Goal: Find specific page/section: Find specific page/section

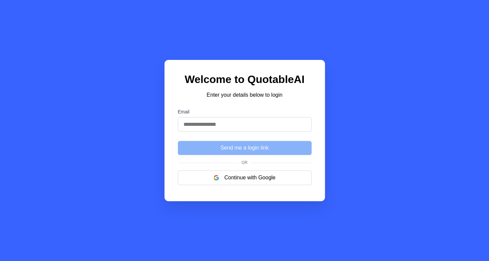
click at [238, 126] on input "Email" at bounding box center [245, 124] width 134 height 14
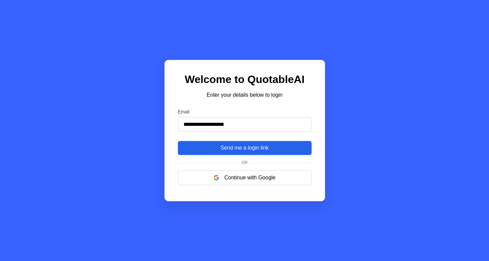
type input "**********"
click at [239, 148] on button "Send me a login link" at bounding box center [245, 148] width 134 height 14
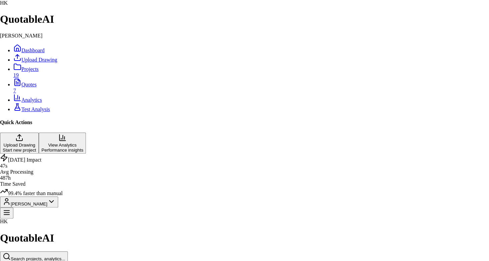
click at [33, 112] on span "Test Analysis" at bounding box center [35, 109] width 29 height 6
